Goal: Communication & Community: Answer question/provide support

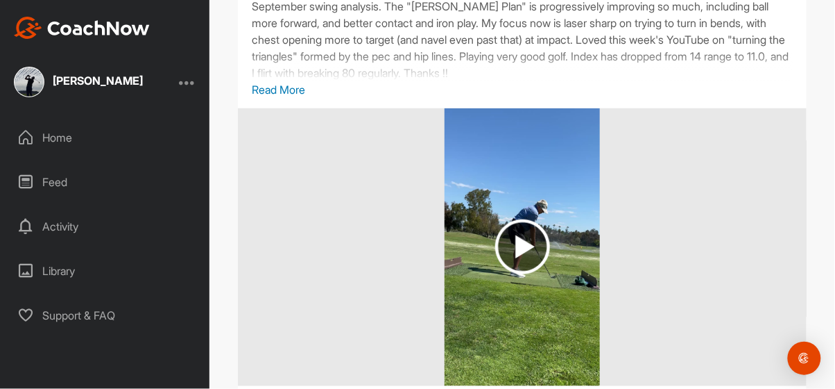
scroll to position [179, 0]
click at [300, 93] on p "Read More" at bounding box center [522, 88] width 541 height 17
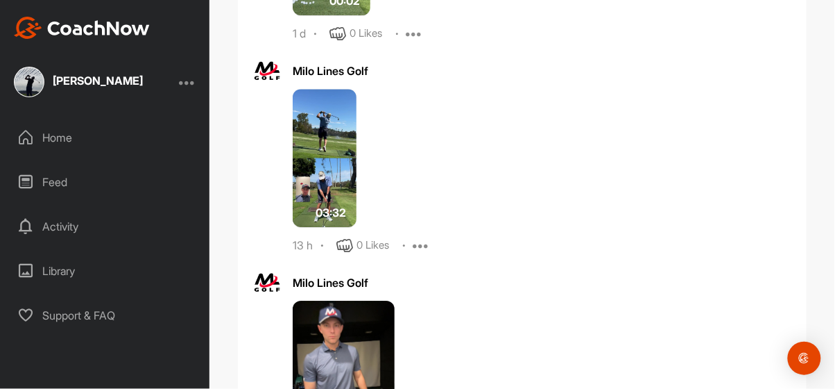
scroll to position [811, 0]
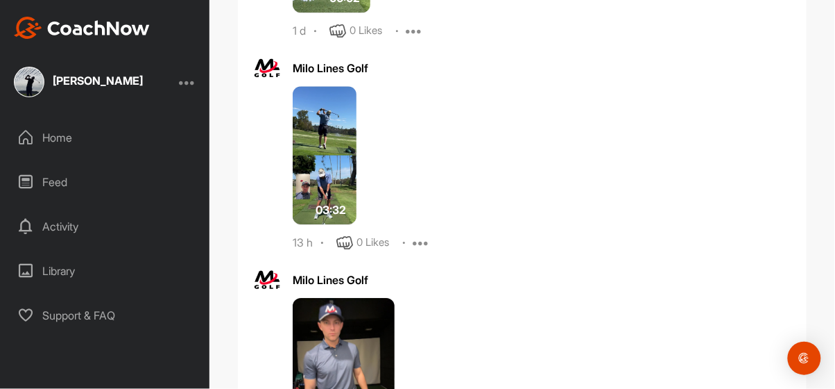
click at [320, 146] on img at bounding box center [325, 155] width 64 height 139
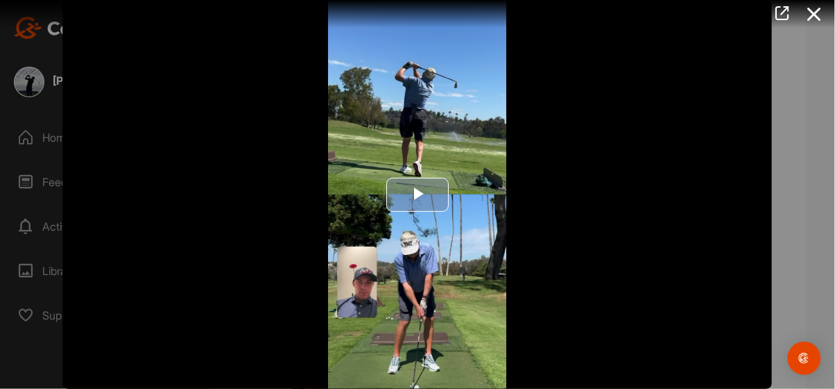
click at [418, 194] on span "Video Player" at bounding box center [418, 194] width 0 height 0
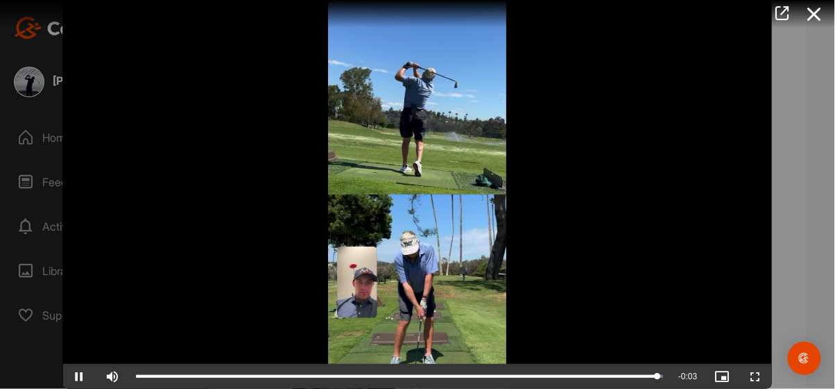
scroll to position [0, 0]
click at [815, 17] on icon at bounding box center [815, 14] width 32 height 26
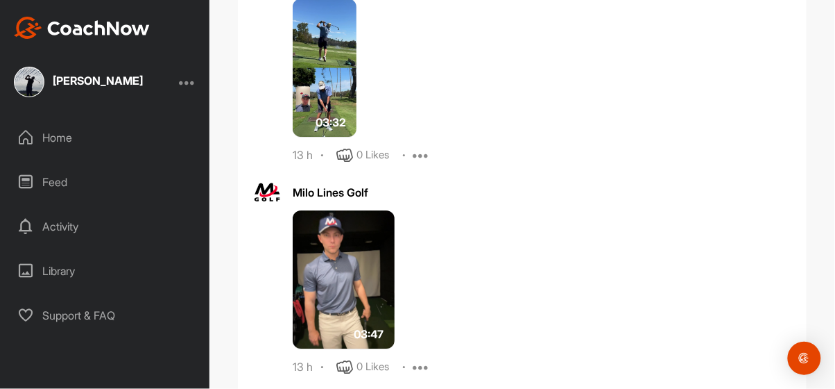
scroll to position [899, 0]
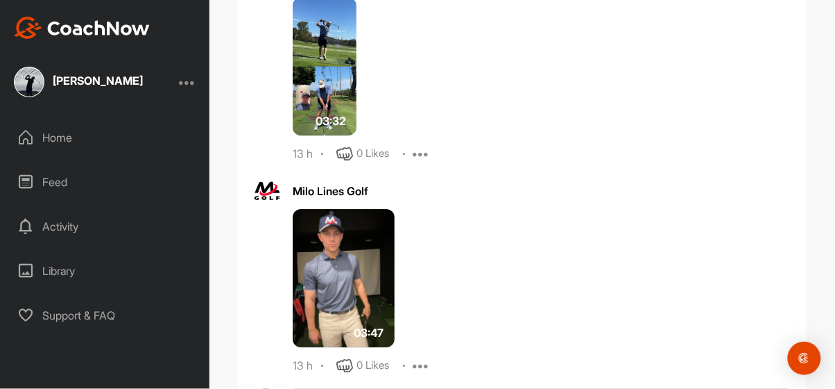
click at [346, 269] on img at bounding box center [344, 278] width 102 height 139
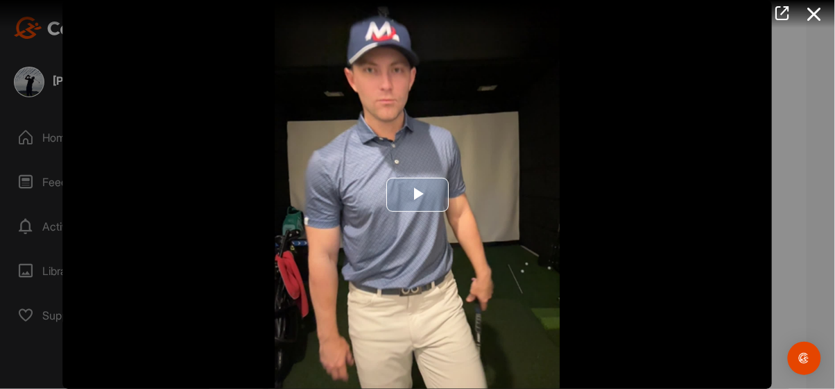
click at [418, 194] on span "Video Player" at bounding box center [418, 194] width 0 height 0
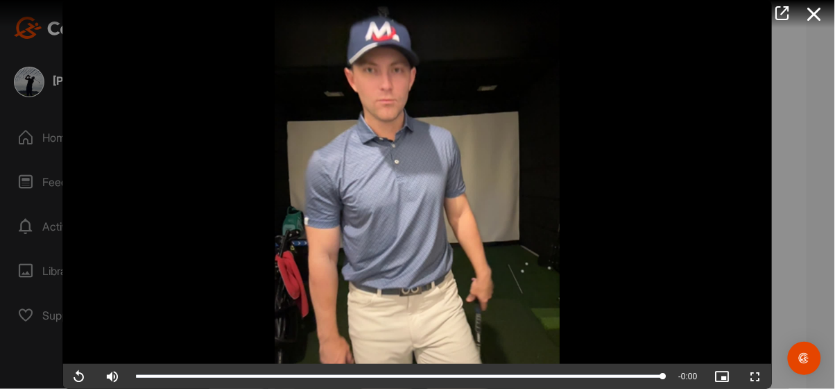
scroll to position [0, 0]
click at [816, 11] on icon at bounding box center [815, 14] width 32 height 26
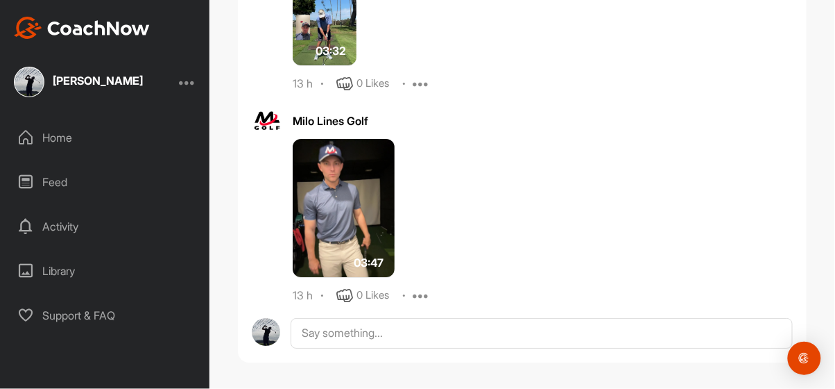
scroll to position [969, 0]
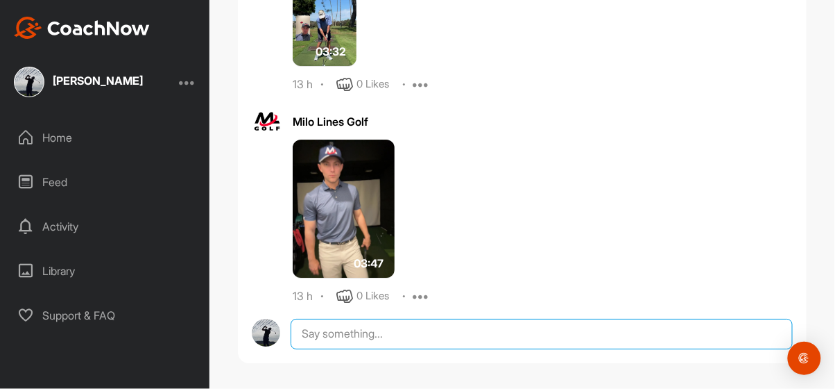
click at [334, 326] on textarea at bounding box center [542, 334] width 502 height 31
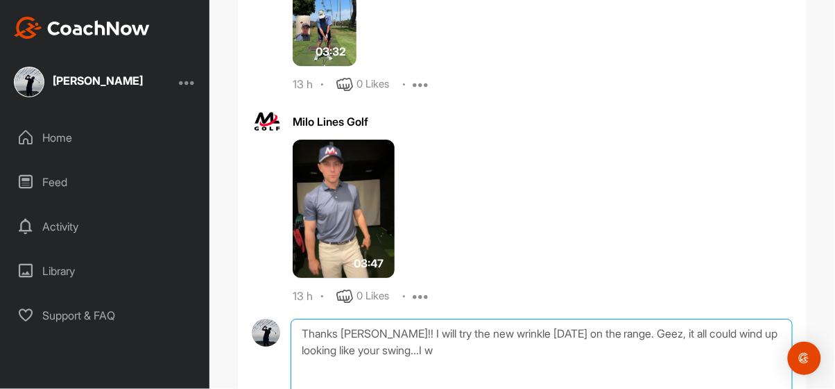
click at [343, 343] on textarea "Thanks [PERSON_NAME]!! I will try the new wrinkle [DATE] on the range. Geez, it…" at bounding box center [542, 388] width 502 height 139
click at [477, 341] on textarea "Thanks [PERSON_NAME]!! I will try the new wrinkle [DATE] on the range. Geez, it…" at bounding box center [542, 388] width 502 height 139
click at [620, 323] on textarea "Thanks [PERSON_NAME]!! I will try the new wrinkle [DATE] on the range. Geez, it…" at bounding box center [542, 388] width 502 height 139
click at [627, 326] on textarea "Thanks [PERSON_NAME]!! I will try the new wrinkle [DATE] on the range. I ignore…" at bounding box center [542, 388] width 502 height 139
click at [350, 343] on textarea "Thanks [PERSON_NAME]!! I will try the new wrinkle [DATE] on the range. I sort o…" at bounding box center [542, 388] width 502 height 139
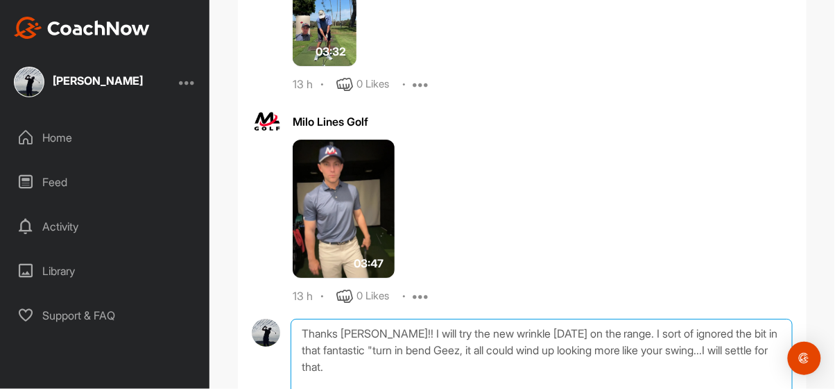
click at [417, 343] on textarea "Thanks [PERSON_NAME]!! I will try the new wrinkle [DATE] on the range. I sort o…" at bounding box center [542, 388] width 502 height 139
click at [679, 359] on textarea "Thanks [PERSON_NAME]!! I will try the new wrinkle [DATE] on the range. I sort o…" at bounding box center [542, 388] width 502 height 139
click at [588, 355] on textarea "Thanks [PERSON_NAME]!! I will try the new wrinkle [DATE] on the range. I sort o…" at bounding box center [542, 388] width 502 height 139
click at [697, 357] on textarea "Thanks [PERSON_NAME]!! I will try the new wrinkle [DATE] on the range. I sort o…" at bounding box center [542, 388] width 502 height 139
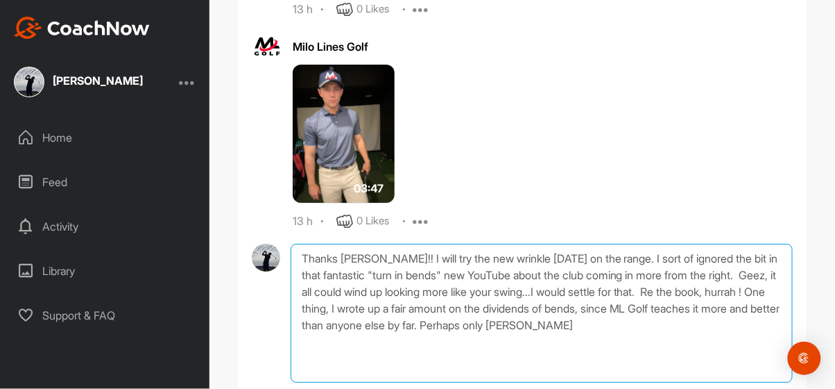
scroll to position [1053, 0]
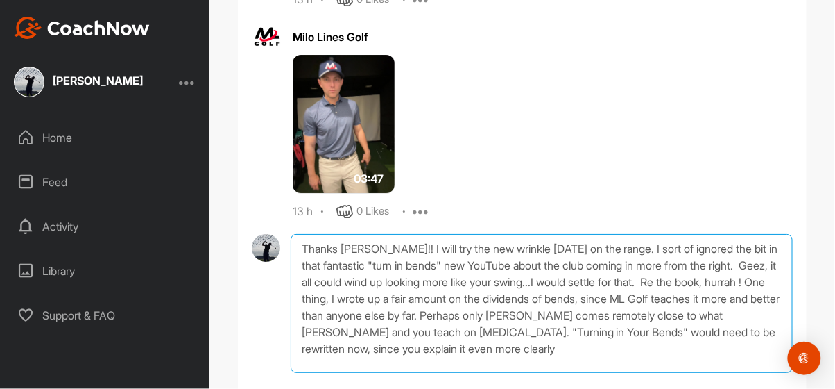
click at [431, 341] on textarea "Thanks [PERSON_NAME]!! I will try the new wrinkle [DATE] on the range. I sort o…" at bounding box center [542, 303] width 502 height 139
click at [719, 337] on textarea "Thanks [PERSON_NAME]!! I will try the new wrinkle [DATE] on the range. I sort o…" at bounding box center [542, 303] width 502 height 139
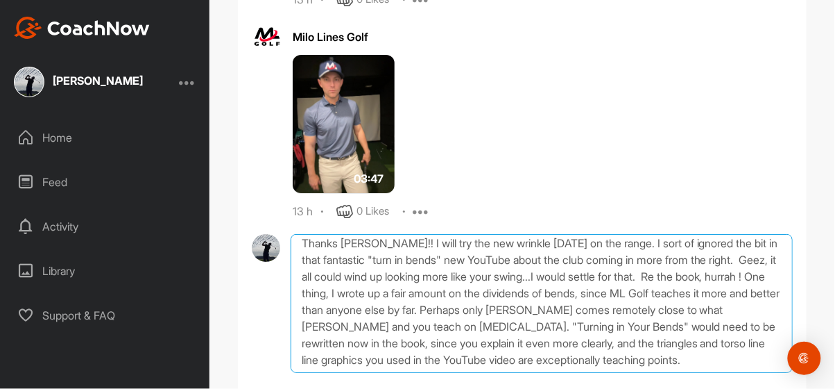
scroll to position [8, 0]
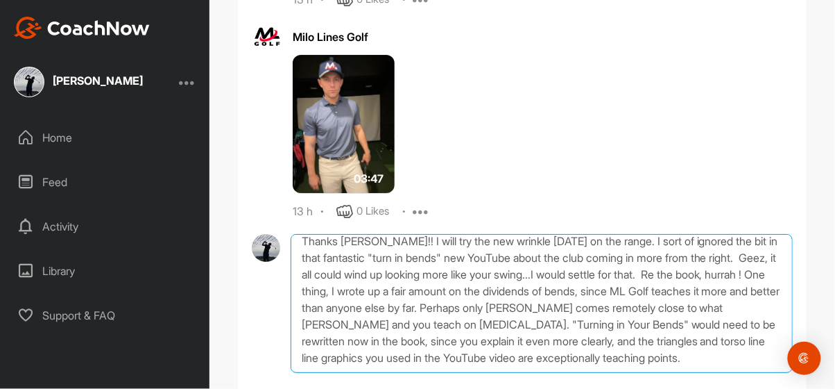
drag, startPoint x: 445, startPoint y: 281, endPoint x: 455, endPoint y: 281, distance: 9.7
click at [455, 281] on textarea "Thanks [PERSON_NAME]!! I will try the new wrinkle [DATE] on the range. I sort o…" at bounding box center [542, 303] width 502 height 139
drag, startPoint x: 402, startPoint y: 284, endPoint x: 463, endPoint y: 279, distance: 61.3
click at [463, 279] on textarea "Thanks [PERSON_NAME]!! I will try the new wrinkle [DATE] on the range. I sort o…" at bounding box center [542, 303] width 502 height 139
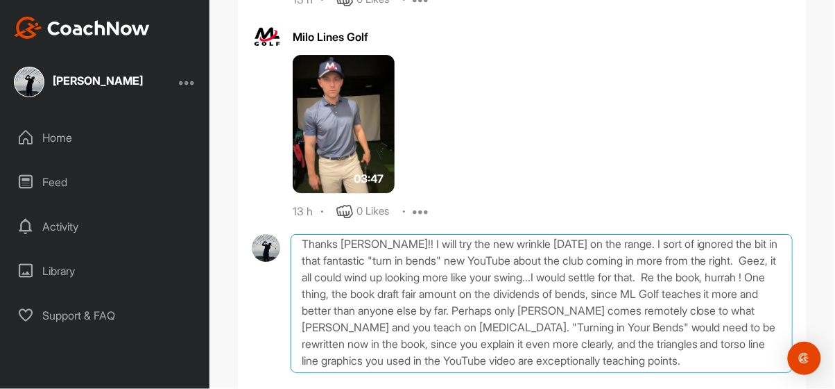
click at [419, 286] on textarea "Thanks [PERSON_NAME]!! I will try the new wrinkle [DATE] on the range. I sort o…" at bounding box center [542, 303] width 502 height 139
click at [521, 285] on textarea "Thanks [PERSON_NAME]!! I will try the new wrinkle [DATE] on the range. I sort o…" at bounding box center [542, 303] width 502 height 139
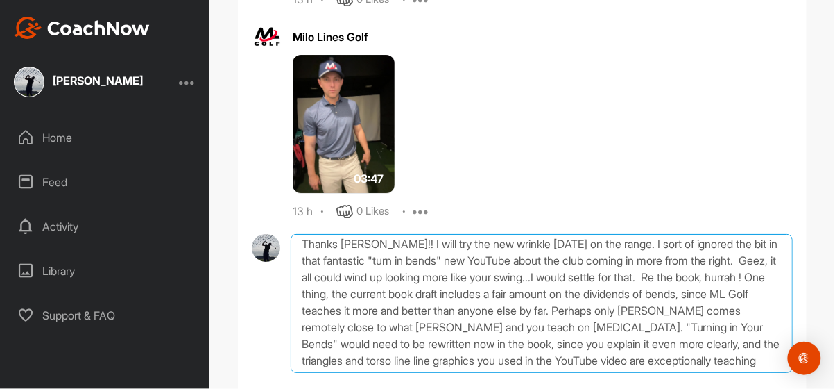
drag, startPoint x: 616, startPoint y: 316, endPoint x: 645, endPoint y: 316, distance: 29.2
click at [645, 316] on textarea "Thanks [PERSON_NAME]!! I will try the new wrinkle [DATE] on the range. I sort o…" at bounding box center [542, 303] width 502 height 139
click at [699, 299] on textarea "Thanks [PERSON_NAME]!! I will try the new wrinkle [DATE] on the range. I sort o…" at bounding box center [542, 303] width 502 height 139
click at [686, 316] on textarea "Thanks [PERSON_NAME]!! I will try the new wrinkle [DATE] on the range. I sort o…" at bounding box center [542, 303] width 502 height 139
drag, startPoint x: 515, startPoint y: 332, endPoint x: 540, endPoint y: 331, distance: 25.0
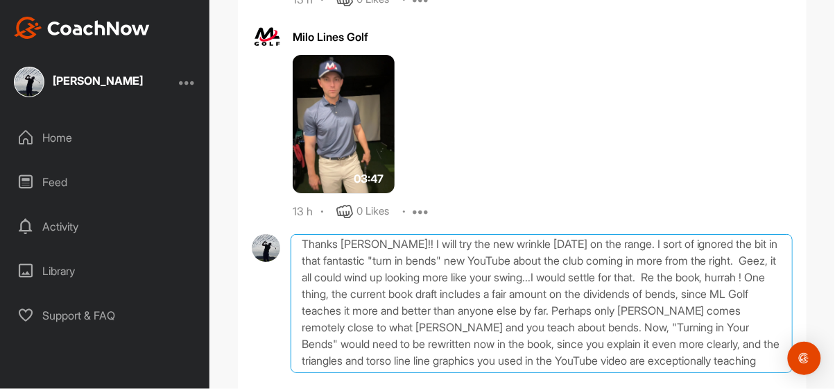
click at [540, 331] on textarea "Thanks [PERSON_NAME]!! I will try the new wrinkle [DATE] on the range. I sort o…" at bounding box center [542, 303] width 502 height 139
click at [543, 330] on textarea "Thanks [PERSON_NAME]!! I will try the new wrinkle [DATE] on the range. I sort o…" at bounding box center [542, 303] width 502 height 139
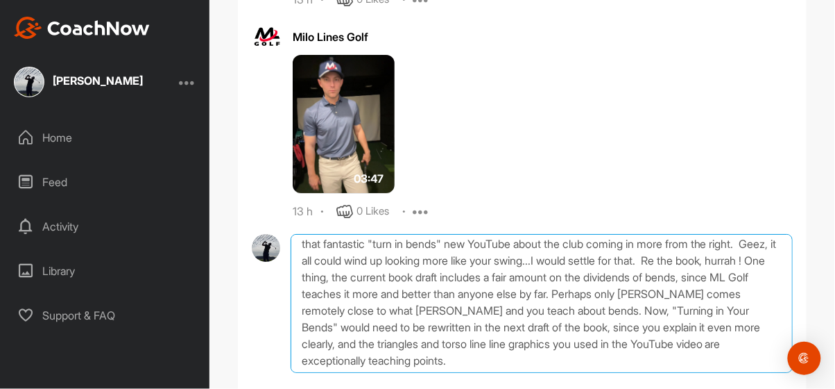
scroll to position [21, 0]
click at [425, 335] on textarea "Thanks [PERSON_NAME]!! I will try the new wrinkle [DATE] on the range. I sort o…" at bounding box center [542, 303] width 502 height 139
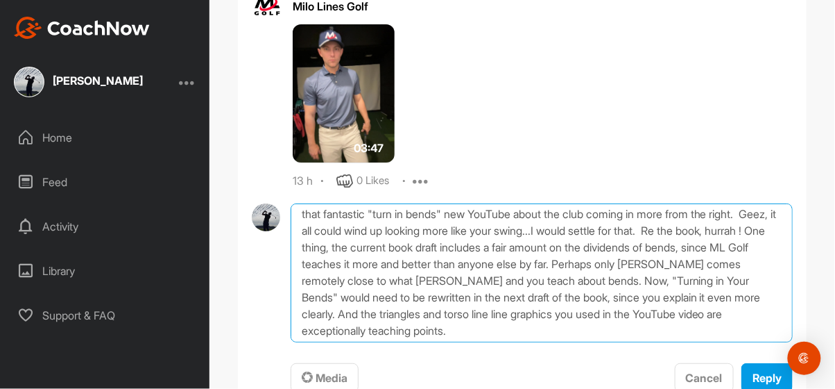
scroll to position [1092, 0]
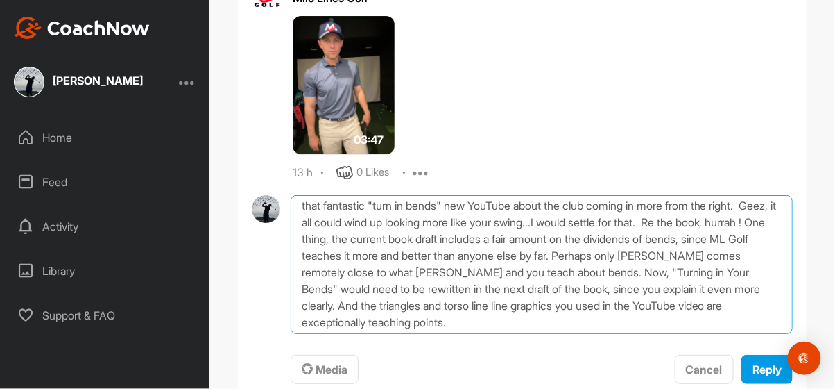
click at [425, 308] on textarea "Thanks [PERSON_NAME]!! I will try the new wrinkle [DATE] on the range. I sort o…" at bounding box center [542, 264] width 502 height 139
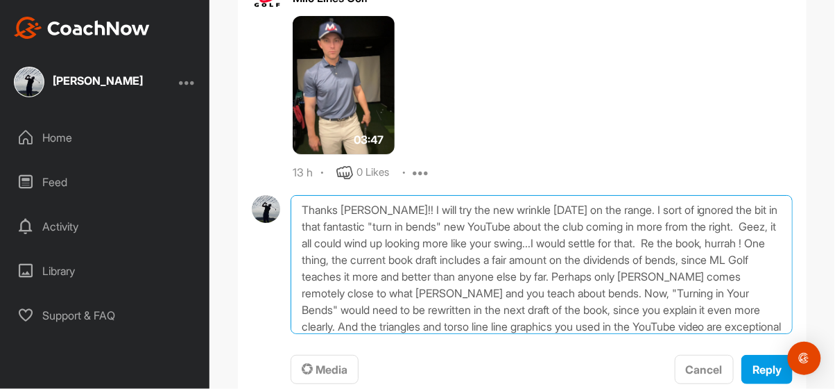
scroll to position [0, 0]
click at [360, 221] on textarea "Thanks [PERSON_NAME]!! I will try the new wrinkle [DATE] on the range. I sort o…" at bounding box center [542, 264] width 502 height 139
click at [402, 221] on textarea "Thanks [PERSON_NAME]!! I will try the new wrinkle [DATE] on the range. I sort o…" at bounding box center [542, 264] width 502 height 139
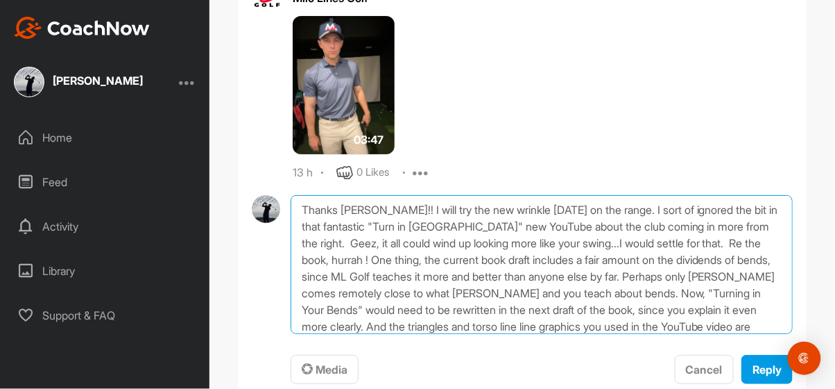
drag, startPoint x: 631, startPoint y: 206, endPoint x: 663, endPoint y: 203, distance: 32.8
click at [663, 203] on textarea "Thanks [PERSON_NAME]!! I will try the new wrinkle [DATE] on the range. I sort o…" at bounding box center [542, 264] width 502 height 139
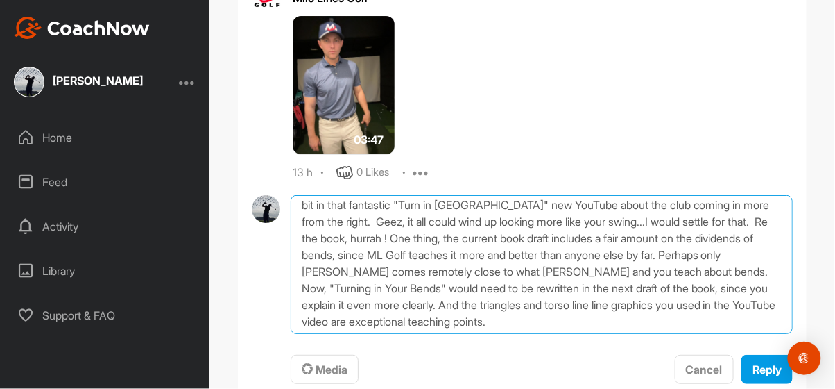
scroll to position [21, 0]
click at [709, 232] on textarea "Thanks [PERSON_NAME]!! I will try the new wrinkle [DATE] on the range. I clearl…" at bounding box center [542, 264] width 502 height 139
click at [334, 247] on textarea "Thanks [PERSON_NAME]!! I will try the new wrinkle [DATE] on the range. I clearl…" at bounding box center [542, 264] width 502 height 139
click at [786, 232] on textarea "Thanks [PERSON_NAME]!! I will try the new wrinkle [DATE] on the range. I clearl…" at bounding box center [542, 264] width 502 height 139
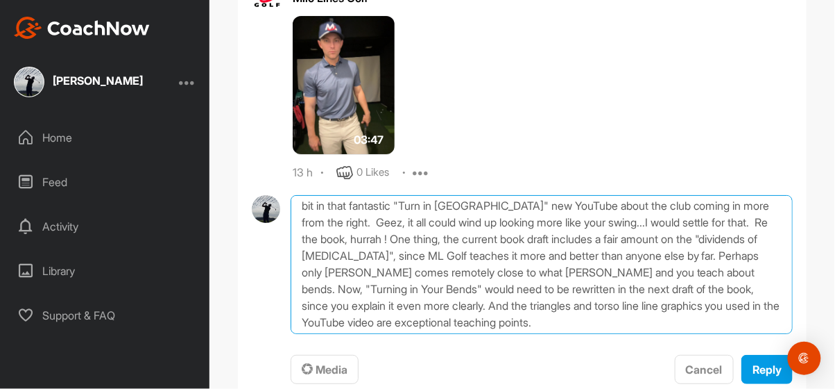
drag, startPoint x: 507, startPoint y: 264, endPoint x: 715, endPoint y: 265, distance: 208.2
click at [715, 265] on textarea "Thanks [PERSON_NAME]!! I will try the new wrinkle [DATE] on the range. I clearl…" at bounding box center [542, 264] width 502 height 139
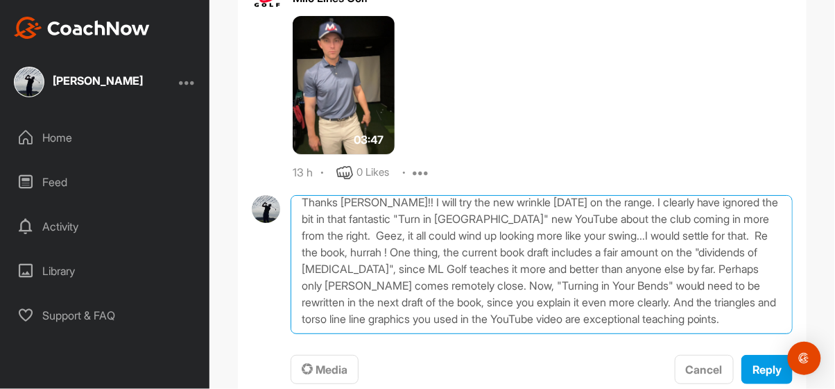
drag, startPoint x: 387, startPoint y: 260, endPoint x: 504, endPoint y: 264, distance: 117.4
click at [504, 264] on textarea "Thanks [PERSON_NAME]!! I will try the new wrinkle [DATE] on the range. I clearl…" at bounding box center [542, 264] width 502 height 139
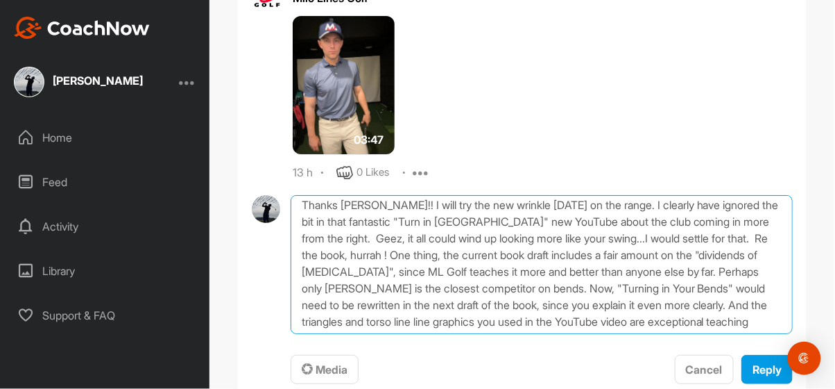
click at [538, 283] on textarea "Thanks [PERSON_NAME]!! I will try the new wrinkle [DATE] on the range. I clearl…" at bounding box center [542, 264] width 502 height 139
click at [536, 278] on textarea "Thanks [PERSON_NAME]!! I will try the new wrinkle [DATE] on the range. I clearl…" at bounding box center [542, 264] width 502 height 139
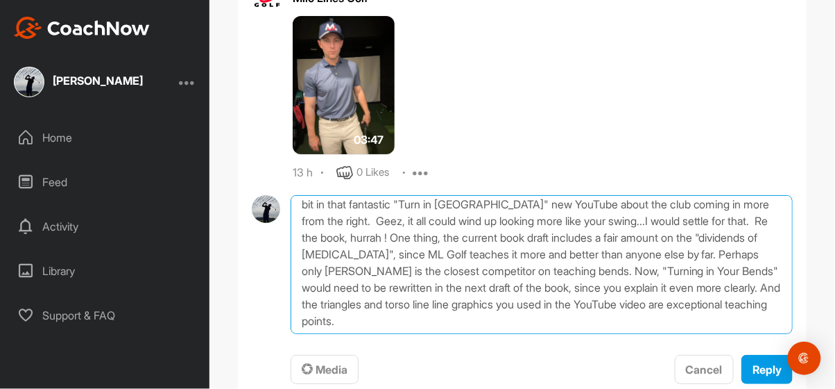
scroll to position [21, 0]
click at [510, 296] on textarea "Thanks [PERSON_NAME]!! I will try the new wrinkle [DATE] on the range. I clearl…" at bounding box center [542, 264] width 502 height 139
click at [377, 230] on textarea "Thanks [PERSON_NAME]!! I will try the new wrinkle [DATE] on the range. I clearl…" at bounding box center [542, 264] width 502 height 139
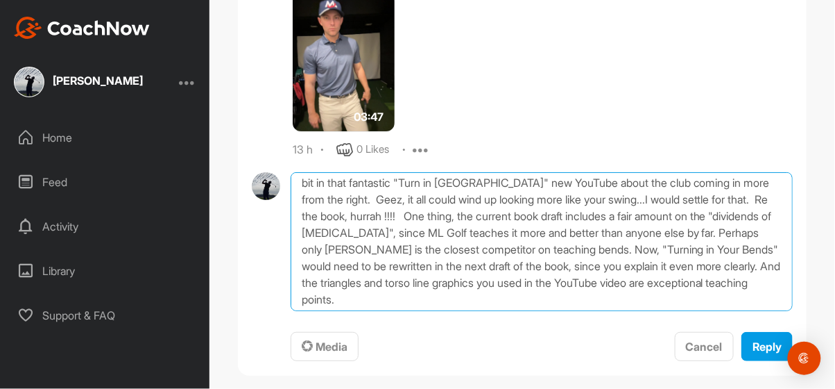
scroll to position [1124, 0]
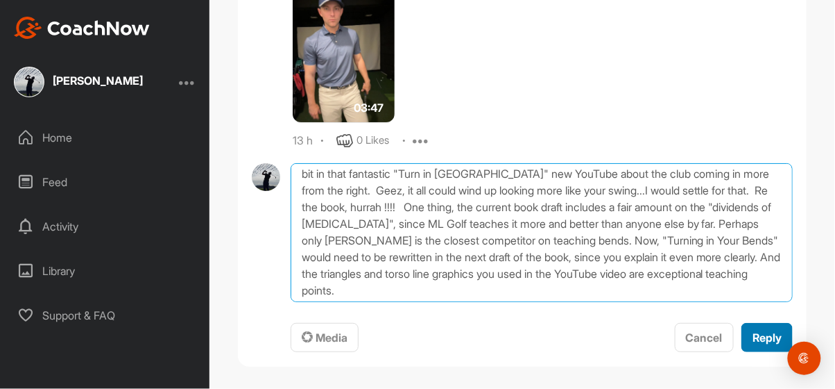
type textarea "Thanks [PERSON_NAME]!! I will try the new wrinkle [DATE] on the range. I clearl…"
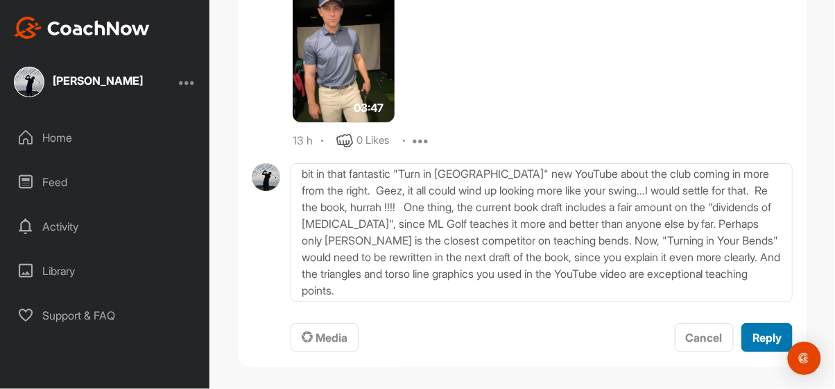
click at [770, 330] on span "Reply" at bounding box center [767, 337] width 29 height 14
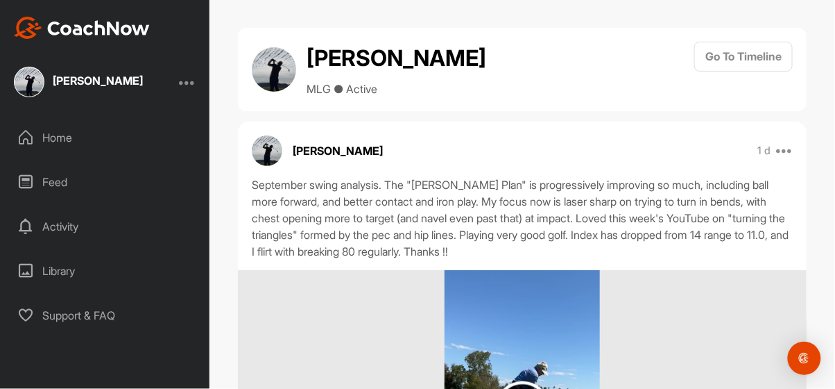
scroll to position [0, 0]
